Goal: Check status: Check status

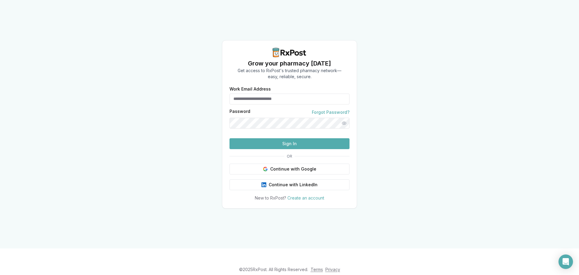
type input "**********"
click at [277, 149] on button "Sign In" at bounding box center [289, 143] width 120 height 11
click at [291, 149] on button "Sign In" at bounding box center [289, 143] width 120 height 11
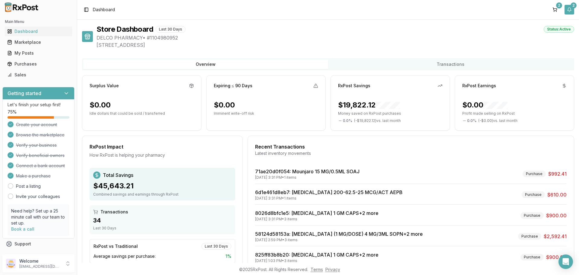
click at [568, 11] on button "2" at bounding box center [569, 10] width 10 height 10
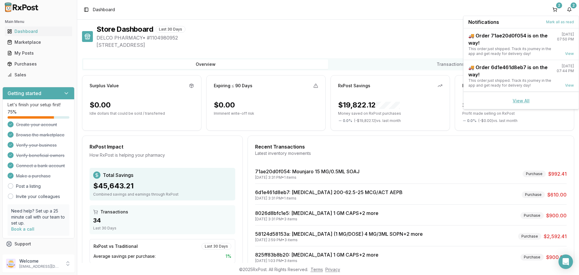
click at [519, 102] on link "View All" at bounding box center [520, 100] width 17 height 5
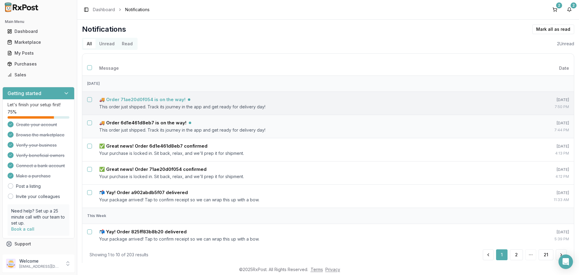
click at [137, 102] on h5 "🚚 Order 71ae20d0f054 is on the way!" at bounding box center [142, 99] width 86 height 6
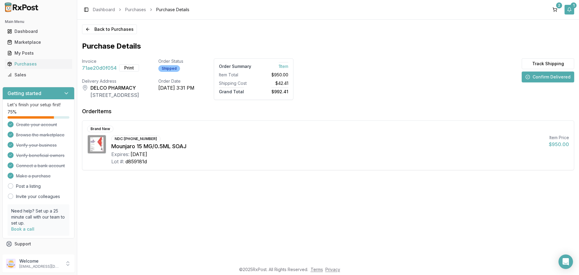
click at [566, 11] on button "1" at bounding box center [569, 10] width 10 height 10
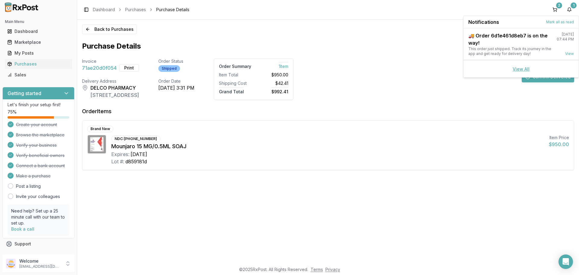
click at [518, 70] on link "View All" at bounding box center [520, 68] width 17 height 5
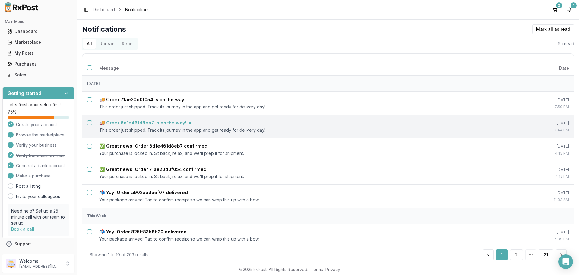
click at [132, 125] on h5 "🚚 Order 6d1e461d8eb7 is on the way!" at bounding box center [142, 123] width 87 height 6
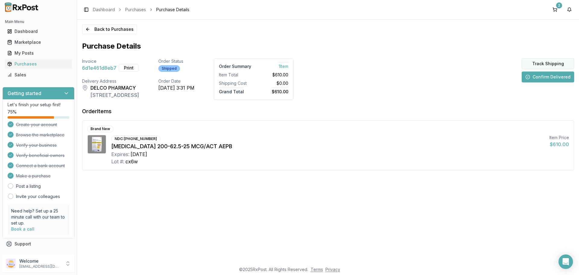
click at [538, 64] on button "Track Shipping" at bounding box center [548, 63] width 52 height 11
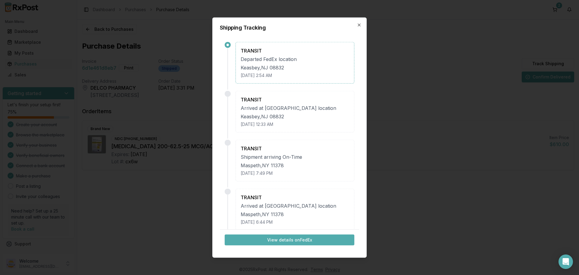
click at [291, 241] on button "View details on FedEx" at bounding box center [290, 239] width 130 height 11
